Goal: Task Accomplishment & Management: Manage account settings

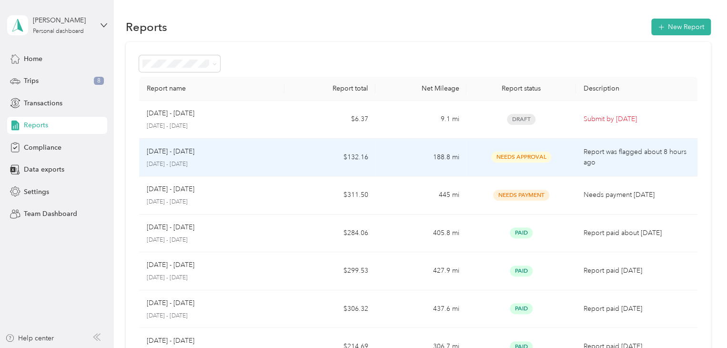
click at [518, 168] on td "Needs Approval" at bounding box center [520, 158] width 109 height 38
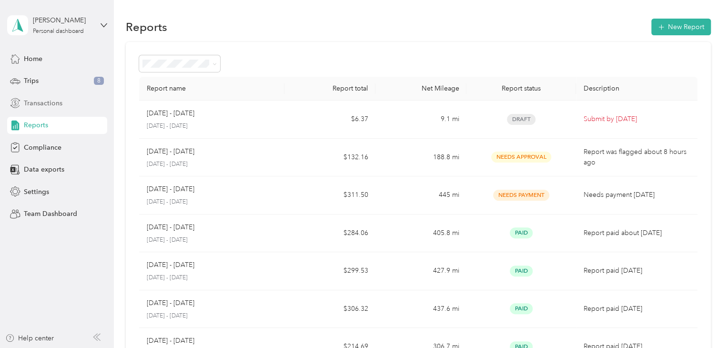
click at [42, 103] on span "Transactions" at bounding box center [43, 103] width 39 height 10
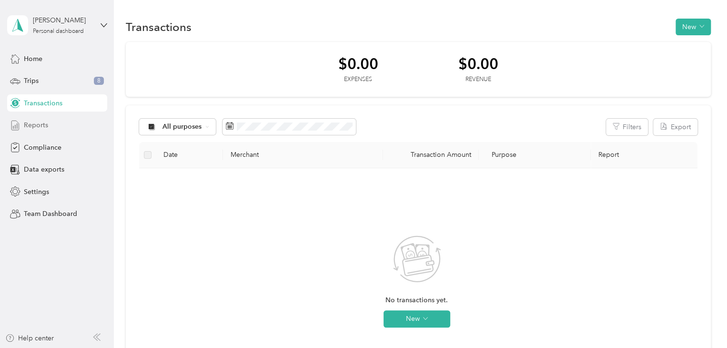
click at [36, 122] on span "Reports" at bounding box center [36, 125] width 24 height 10
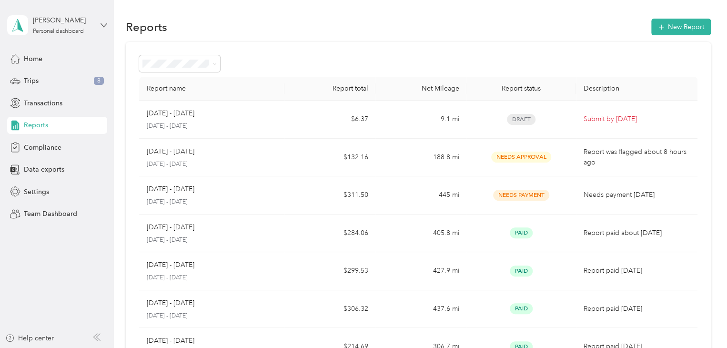
click at [101, 27] on icon at bounding box center [104, 25] width 7 height 7
click at [78, 80] on div "Team dashboard" at bounding box center [107, 78] width 187 height 17
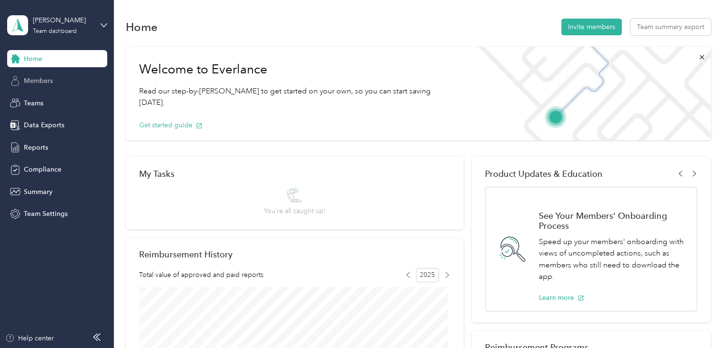
click at [45, 81] on span "Members" at bounding box center [38, 81] width 29 height 10
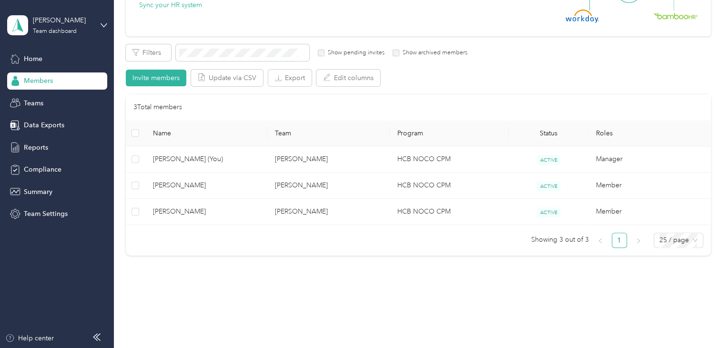
scroll to position [143, 0]
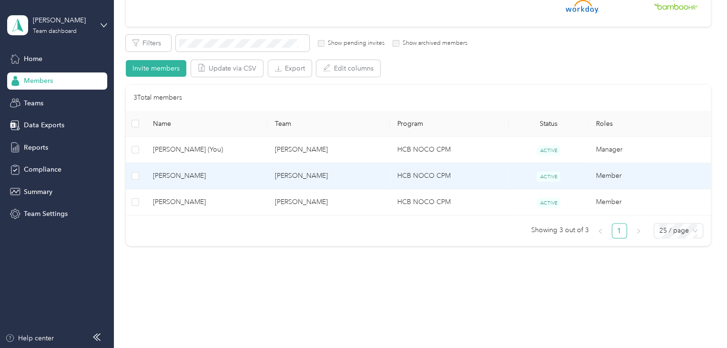
click at [208, 175] on span "[PERSON_NAME]" at bounding box center [206, 176] width 107 height 10
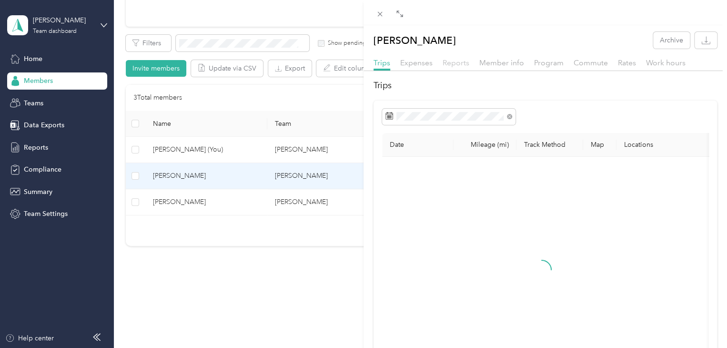
click at [456, 61] on span "Reports" at bounding box center [456, 62] width 27 height 9
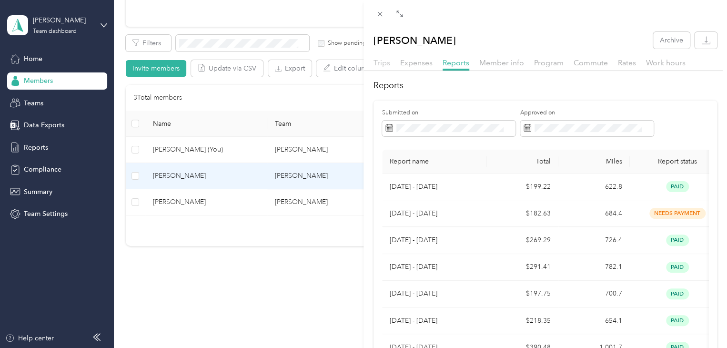
click at [379, 62] on span "Trips" at bounding box center [382, 62] width 17 height 9
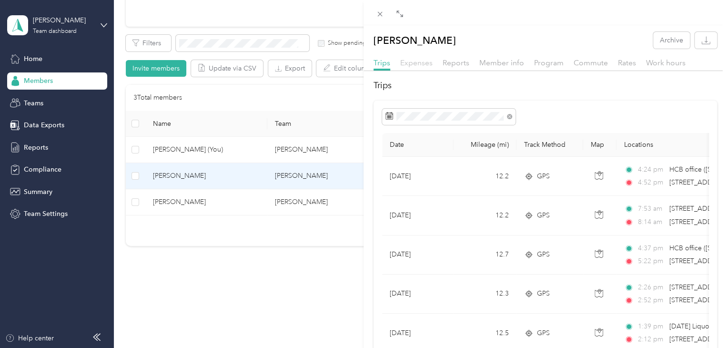
click at [420, 61] on span "Expenses" at bounding box center [416, 62] width 32 height 9
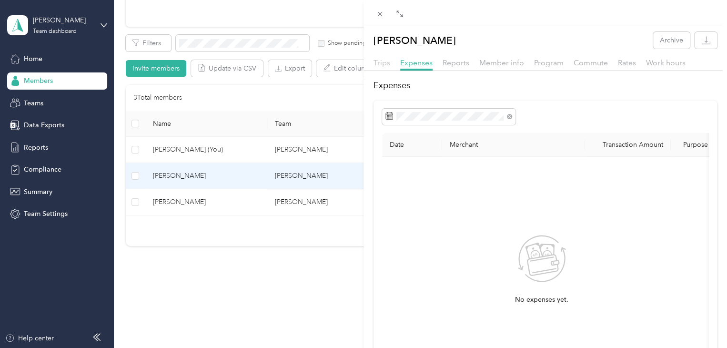
click at [377, 61] on span "Trips" at bounding box center [382, 62] width 17 height 9
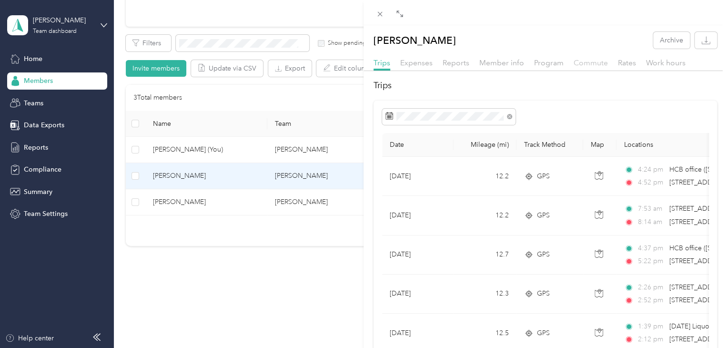
click at [591, 63] on span "Commute" at bounding box center [591, 62] width 34 height 9
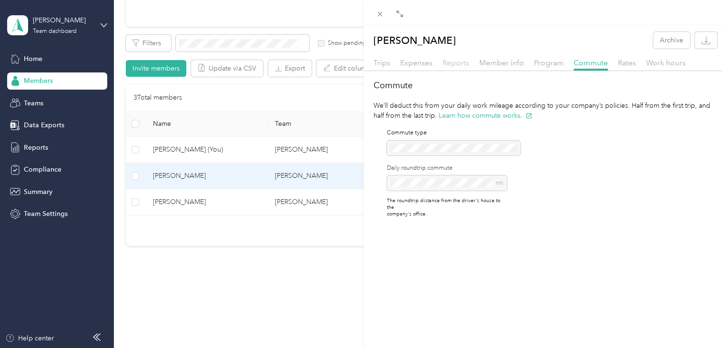
click at [461, 65] on span "Reports" at bounding box center [456, 62] width 27 height 9
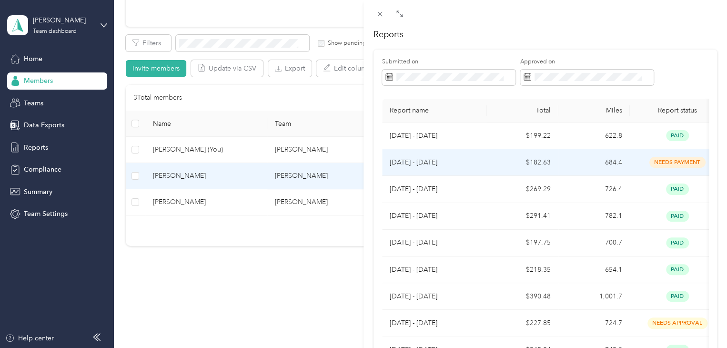
scroll to position [48, 0]
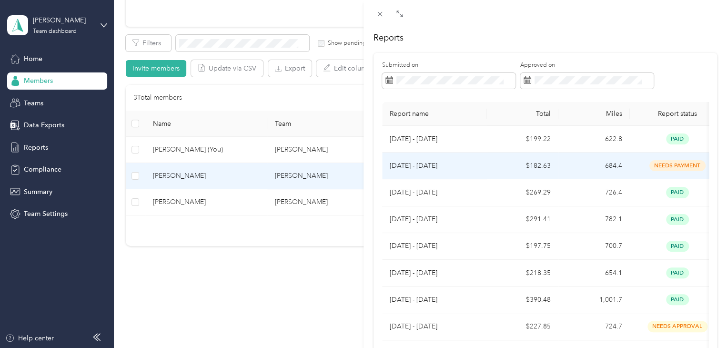
click at [475, 175] on td "[DATE] - [DATE]" at bounding box center [434, 165] width 105 height 27
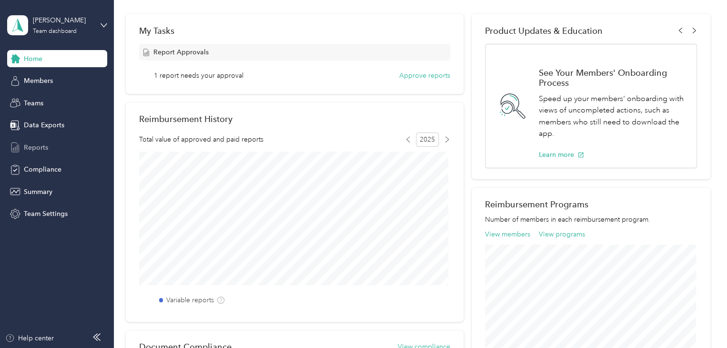
click at [31, 147] on span "Reports" at bounding box center [36, 147] width 24 height 10
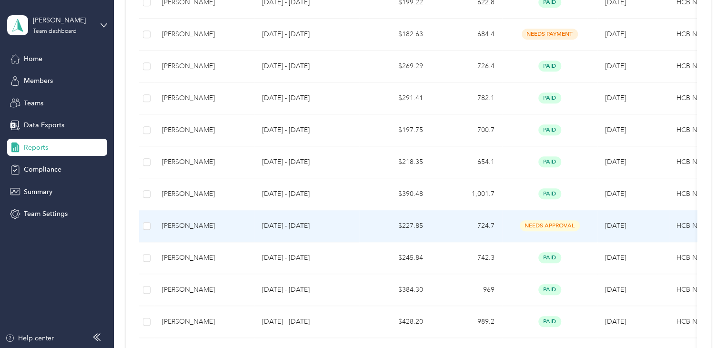
scroll to position [286, 0]
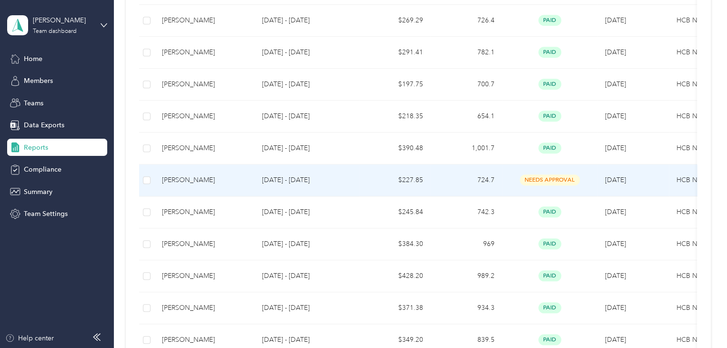
click at [520, 176] on div "needs approval" at bounding box center [550, 179] width 80 height 11
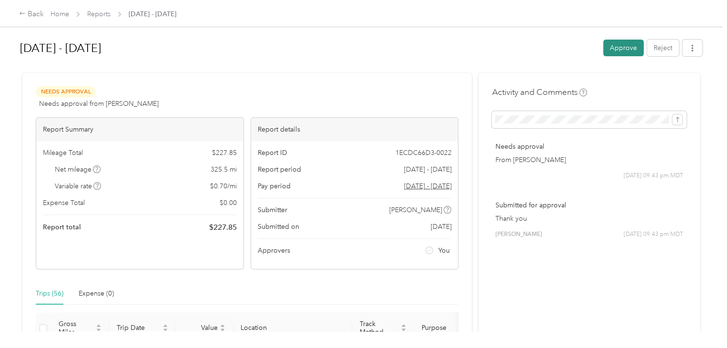
click at [621, 50] on button "Approve" at bounding box center [623, 48] width 41 height 17
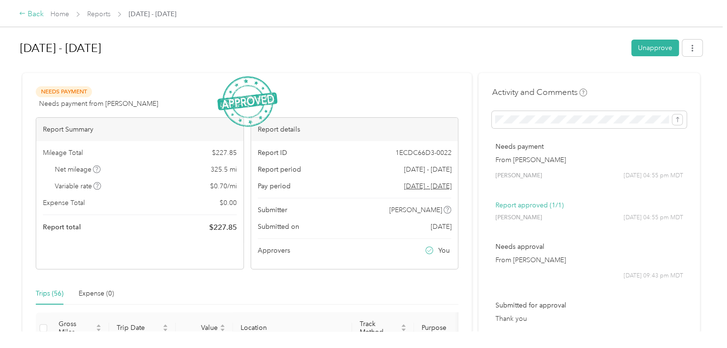
click at [26, 15] on div "Back" at bounding box center [31, 14] width 25 height 11
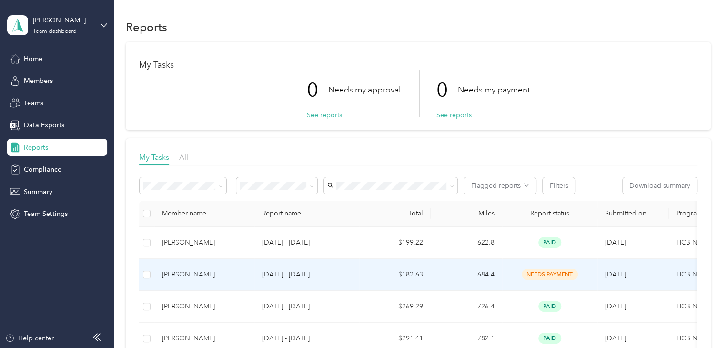
click at [371, 264] on td "$182.63" at bounding box center [394, 275] width 71 height 32
